Goal: Task Accomplishment & Management: Manage account settings

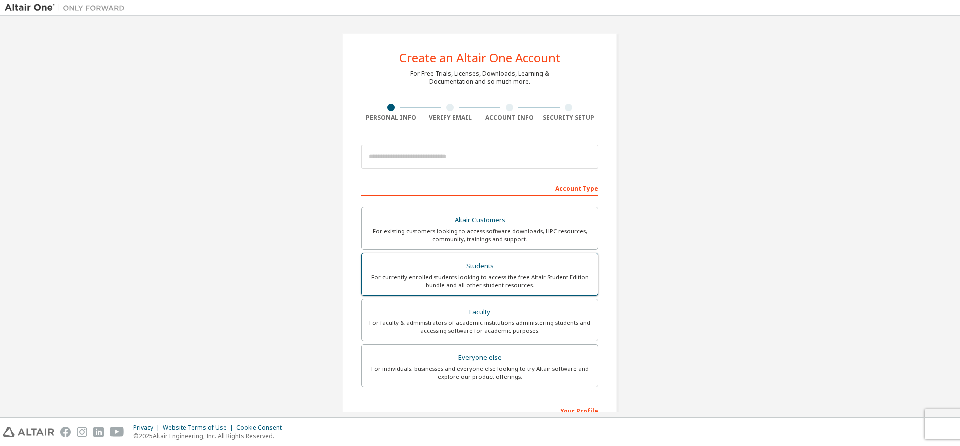
click at [462, 282] on div "For currently enrolled students looking to access the free Altair Student Editi…" at bounding box center [480, 281] width 224 height 16
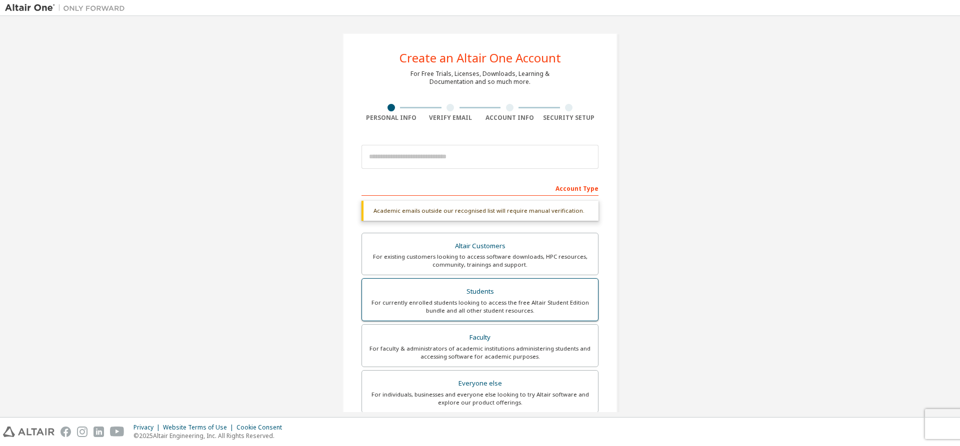
click at [483, 311] on div "For currently enrolled students looking to access the free Altair Student Editi…" at bounding box center [480, 307] width 224 height 16
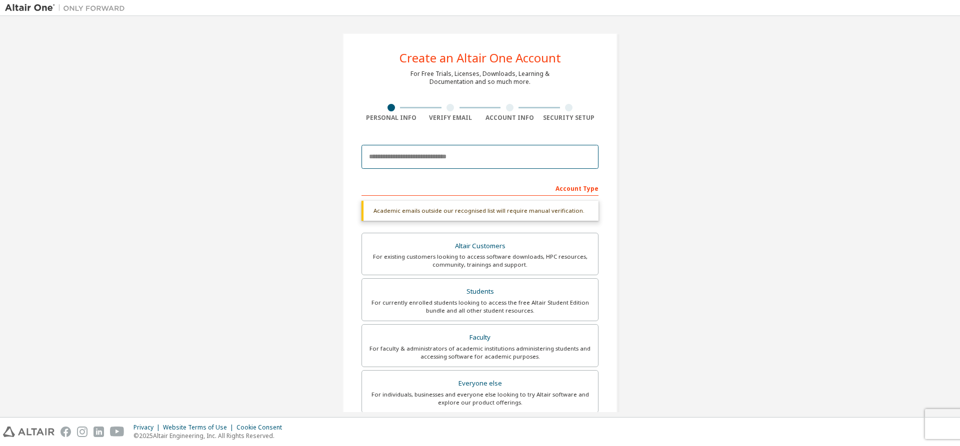
click at [386, 154] on input "email" at bounding box center [479, 157] width 237 height 24
type input "**********"
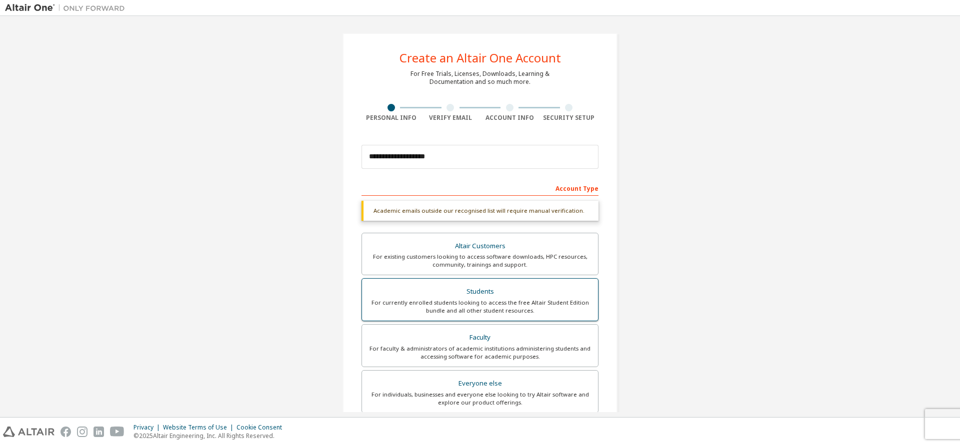
click at [473, 296] on div "Students" at bounding box center [480, 292] width 224 height 14
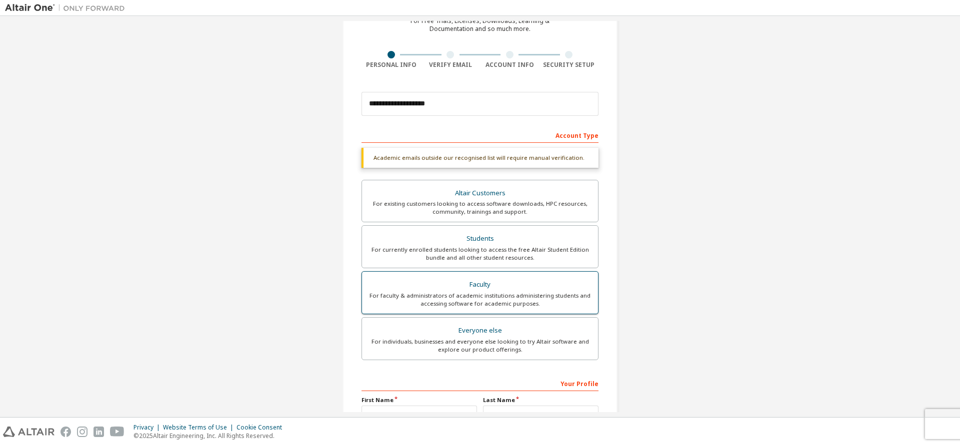
scroll to position [164, 0]
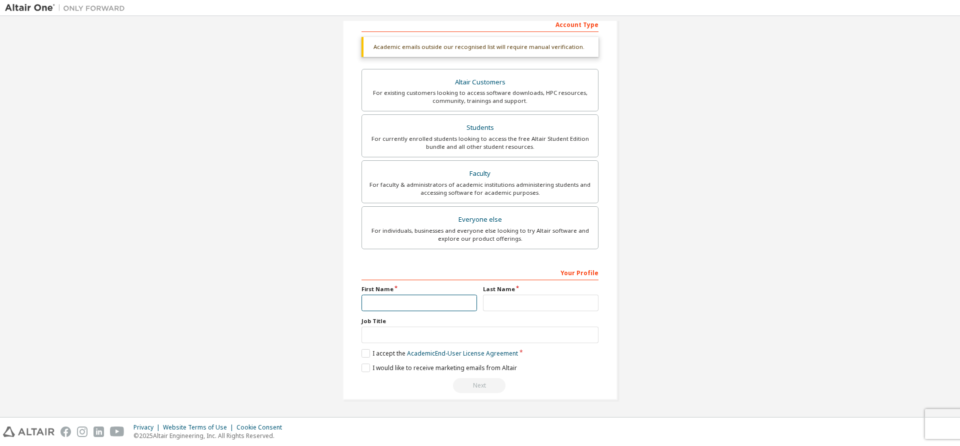
click at [457, 299] on input "text" at bounding box center [418, 303] width 115 height 16
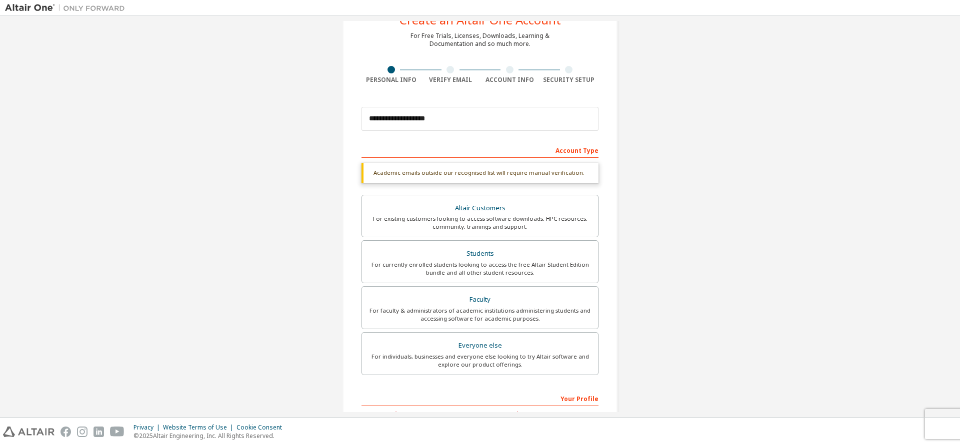
scroll to position [14, 0]
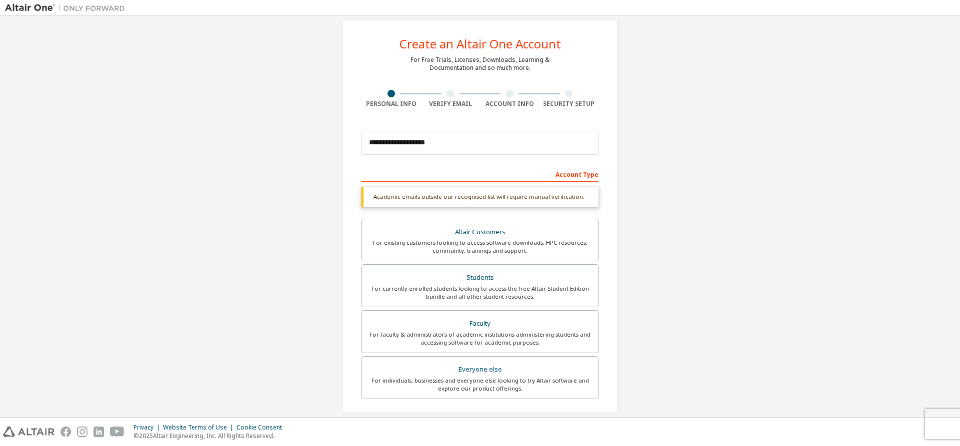
type input "******"
click at [512, 150] on input "**********" at bounding box center [479, 143] width 237 height 24
type input "**********"
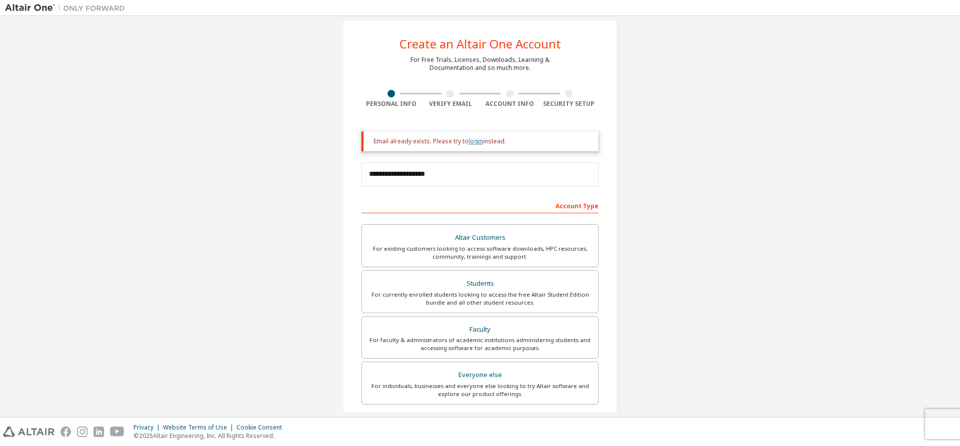
click at [473, 142] on link "login" at bounding box center [475, 141] width 14 height 8
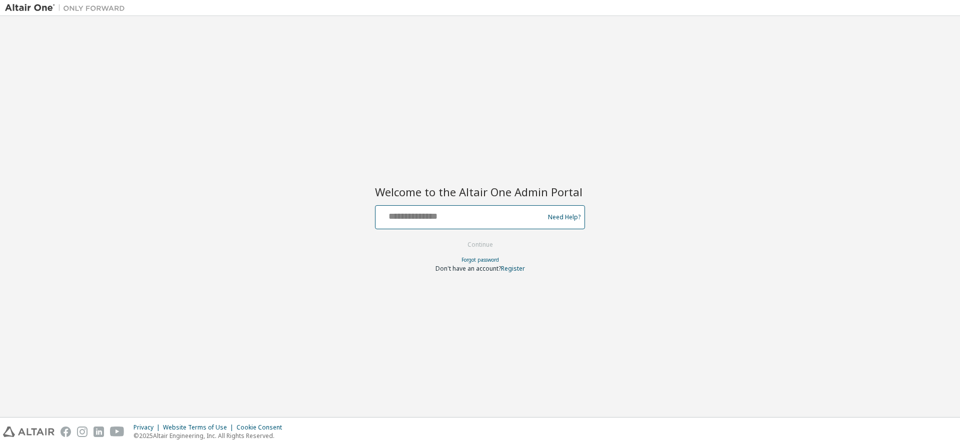
click at [460, 218] on input "text" at bounding box center [460, 215] width 163 height 14
type input "**********"
click at [457, 237] on button "Continue" at bounding box center [480, 244] width 46 height 15
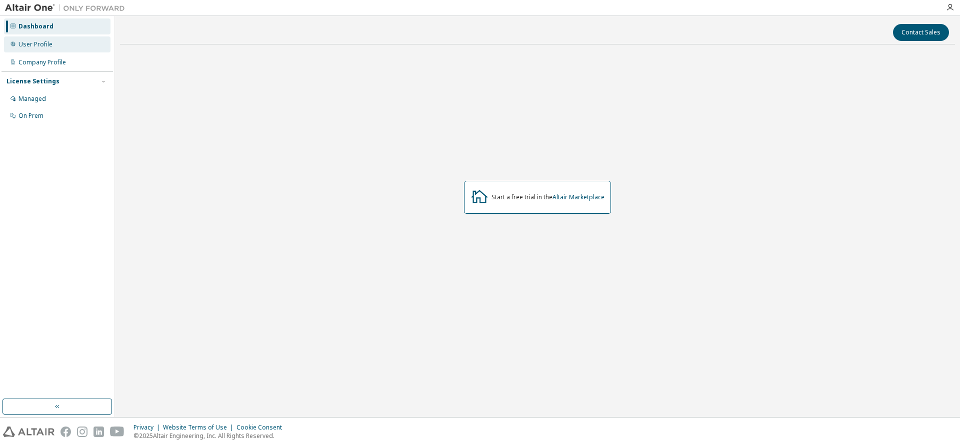
click at [46, 48] on div "User Profile" at bounding box center [57, 44] width 106 height 16
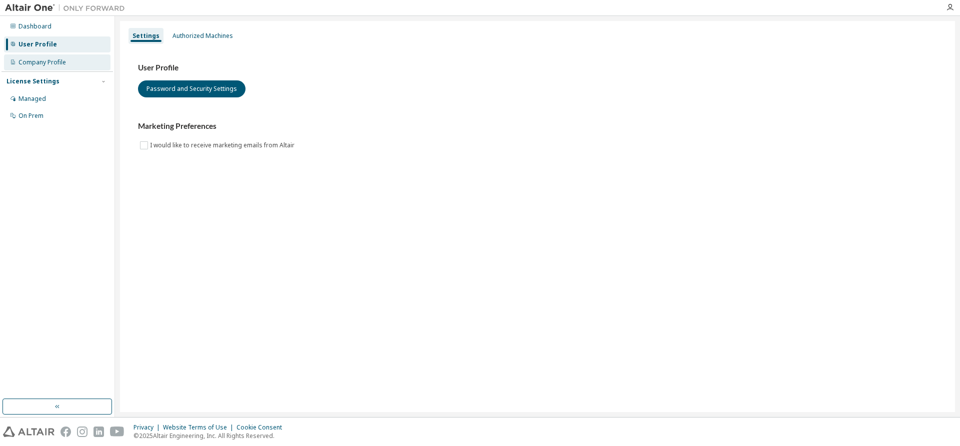
click at [46, 60] on div "Company Profile" at bounding box center [41, 62] width 47 height 8
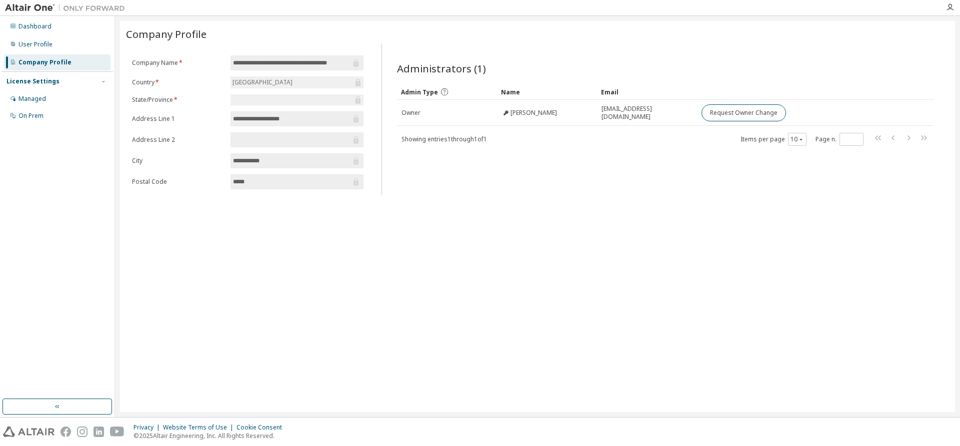
click at [27, 60] on div "Company Profile" at bounding box center [44, 62] width 53 height 8
click at [28, 52] on div "Dashboard User Profile Company Profile License Settings Managed On Prem" at bounding box center [56, 70] width 111 height 107
click at [30, 45] on div "User Profile" at bounding box center [35, 44] width 34 height 8
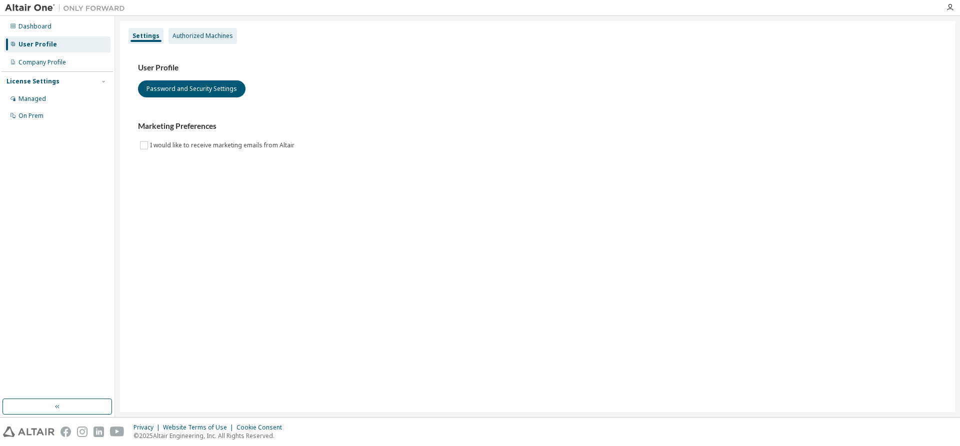
click at [196, 35] on div "Authorized Machines" at bounding box center [202, 36] width 60 height 8
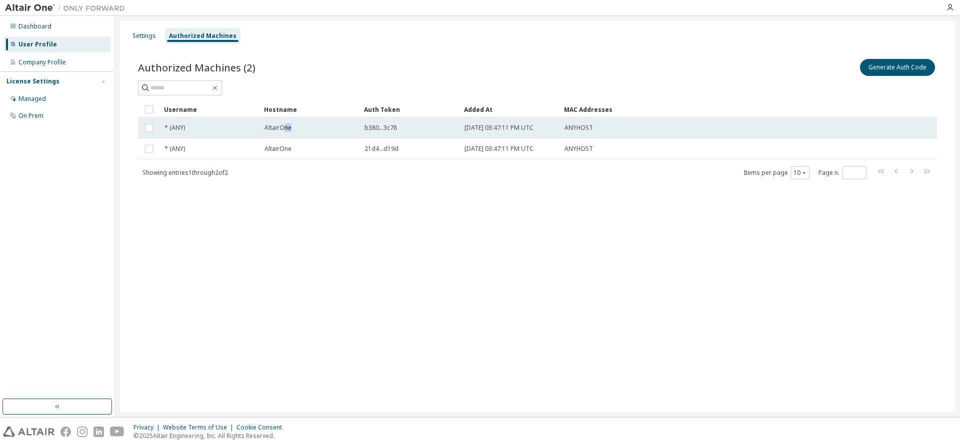
drag, startPoint x: 295, startPoint y: 124, endPoint x: 283, endPoint y: 127, distance: 12.3
click at [283, 127] on div "AltairOne" at bounding box center [309, 128] width 91 height 8
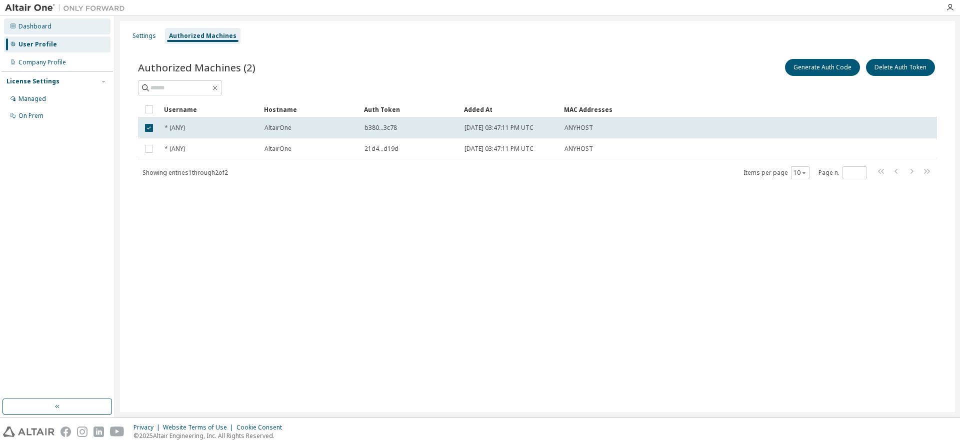
click at [48, 20] on div "Dashboard" at bounding box center [57, 26] width 106 height 16
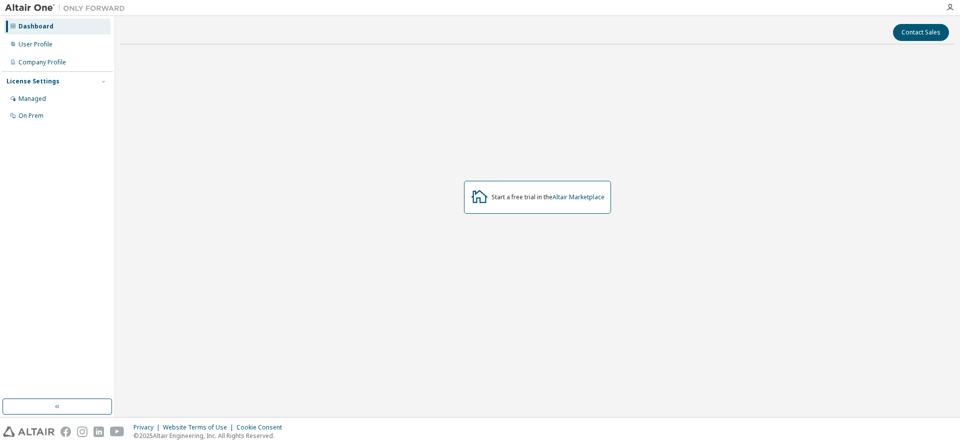
click at [525, 187] on div "Start a free trial in the Altair Marketplace" at bounding box center [537, 197] width 147 height 33
click at [508, 201] on div "Start a free trial in the Altair Marketplace" at bounding box center [547, 197] width 113 height 8
click at [580, 188] on div "Start a free trial in the Altair Marketplace" at bounding box center [537, 197] width 147 height 33
click at [581, 194] on link "Altair Marketplace" at bounding box center [578, 197] width 52 height 8
